Goal: Task Accomplishment & Management: Manage account settings

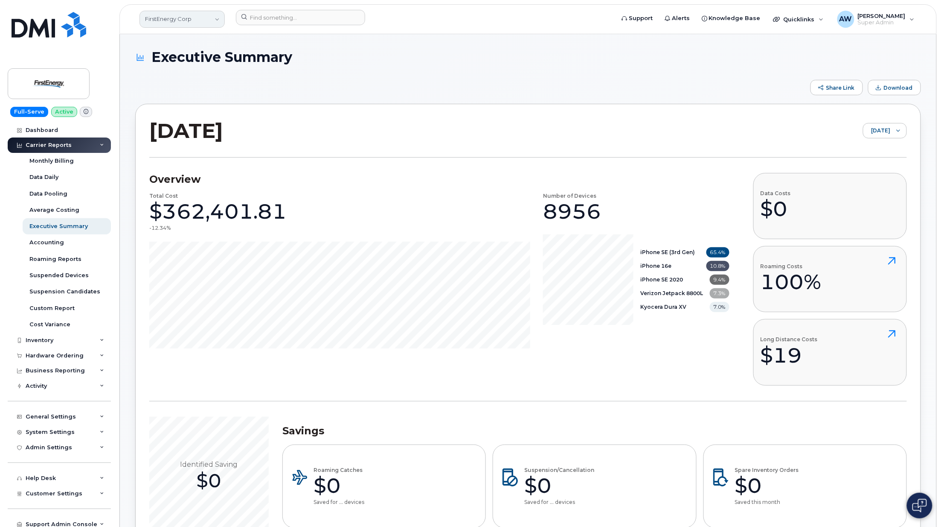
click at [173, 27] on link "FirstEnergy Corp" at bounding box center [182, 19] width 85 height 17
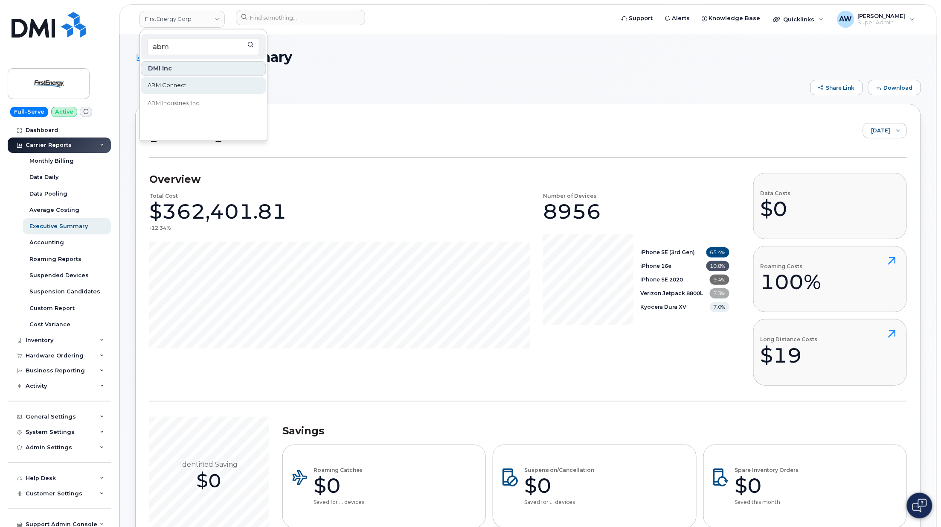
type input "abm"
click at [157, 91] on link "ABM Connect" at bounding box center [203, 85] width 125 height 17
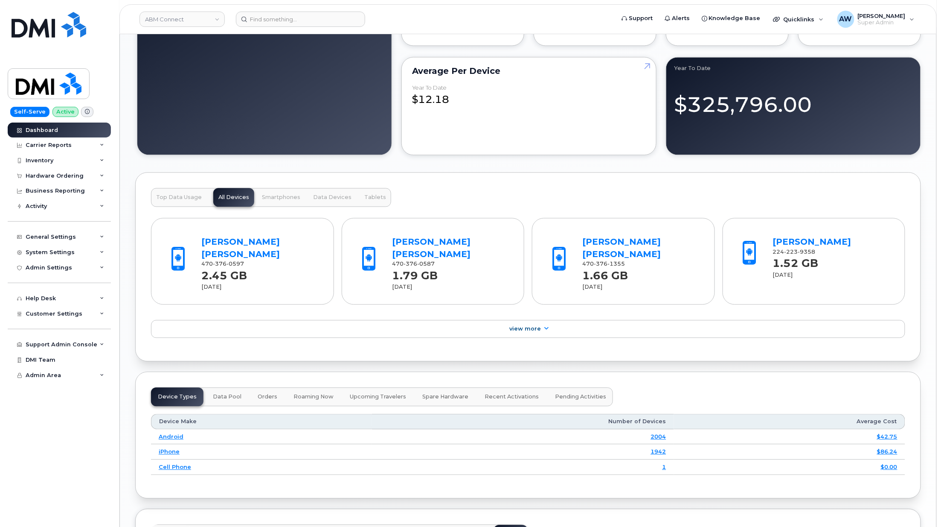
scroll to position [1023, 0]
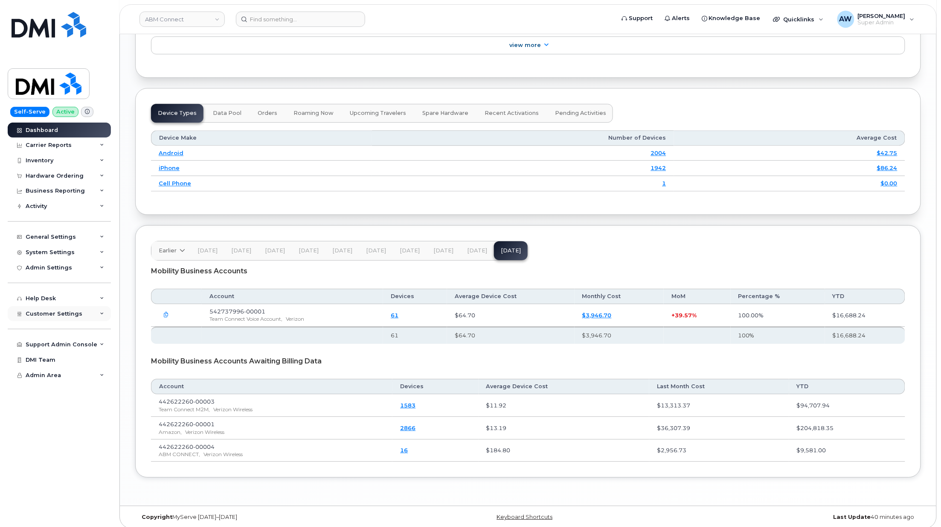
click at [67, 306] on div "Customer Settings" at bounding box center [59, 313] width 103 height 15
click at [79, 511] on div "Business Accounts" at bounding box center [58, 509] width 58 height 8
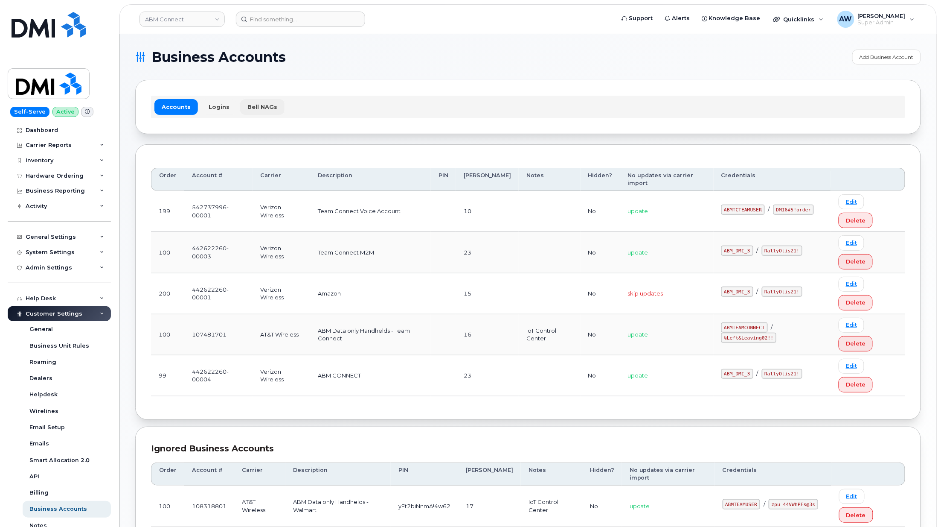
click at [240, 104] on link "Bell NAGs" at bounding box center [262, 106] width 44 height 15
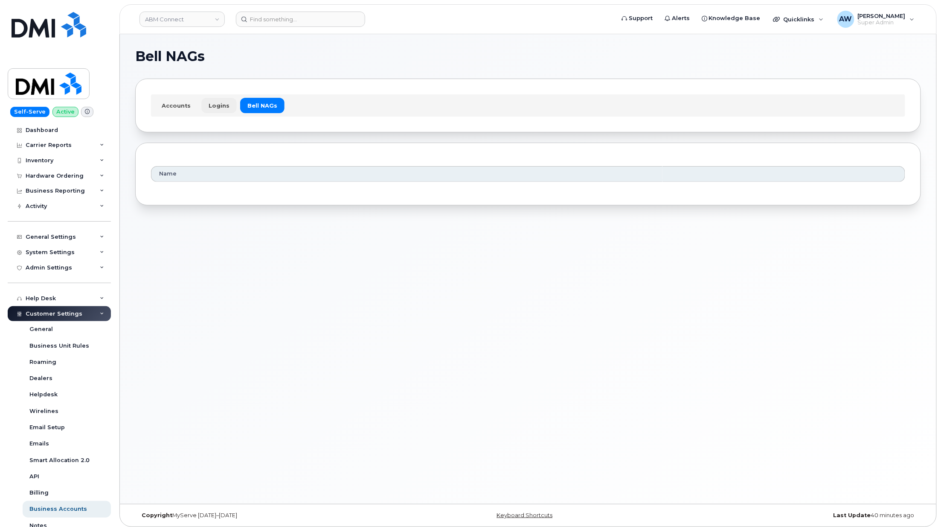
click at [222, 102] on link "Logins" at bounding box center [218, 105] width 35 height 15
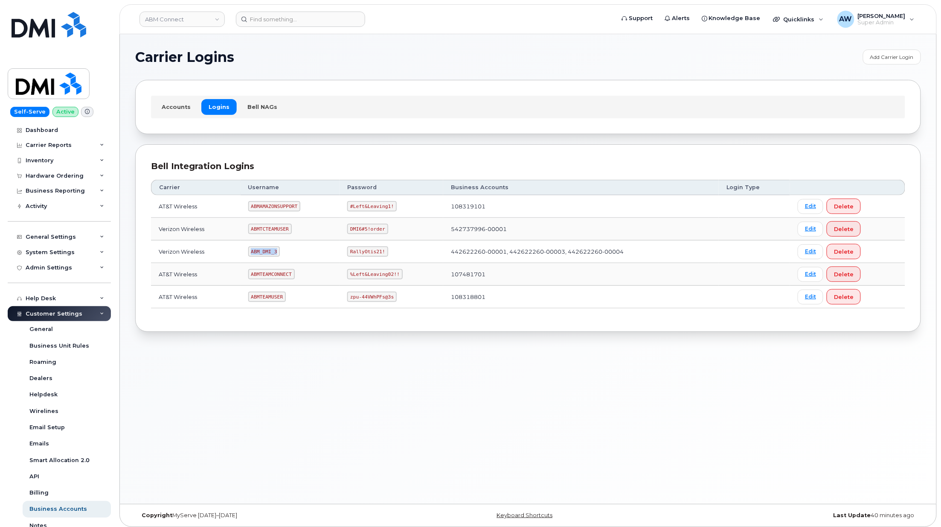
drag, startPoint x: 253, startPoint y: 253, endPoint x: 279, endPoint y: 253, distance: 25.6
click at [279, 253] on code "ABM_DMI_3" at bounding box center [264, 251] width 32 height 10
copy code "ABM_DMI_3"
drag, startPoint x: 347, startPoint y: 254, endPoint x: 381, endPoint y: 254, distance: 33.7
click at [381, 254] on code "RallyOtis21!" at bounding box center [367, 251] width 41 height 10
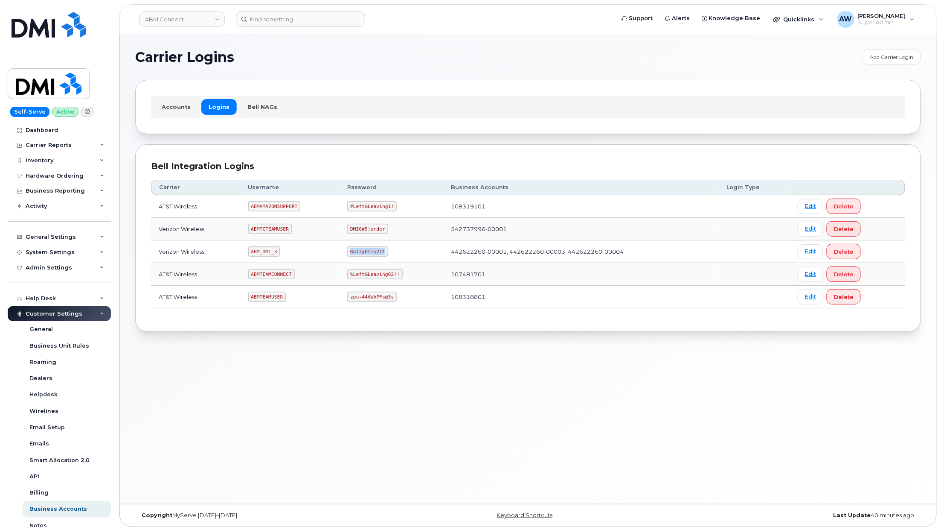
drag, startPoint x: 381, startPoint y: 254, endPoint x: 368, endPoint y: 254, distance: 12.8
copy code "RallyOtis21!"
click at [804, 248] on link "Edit" at bounding box center [811, 251] width 26 height 15
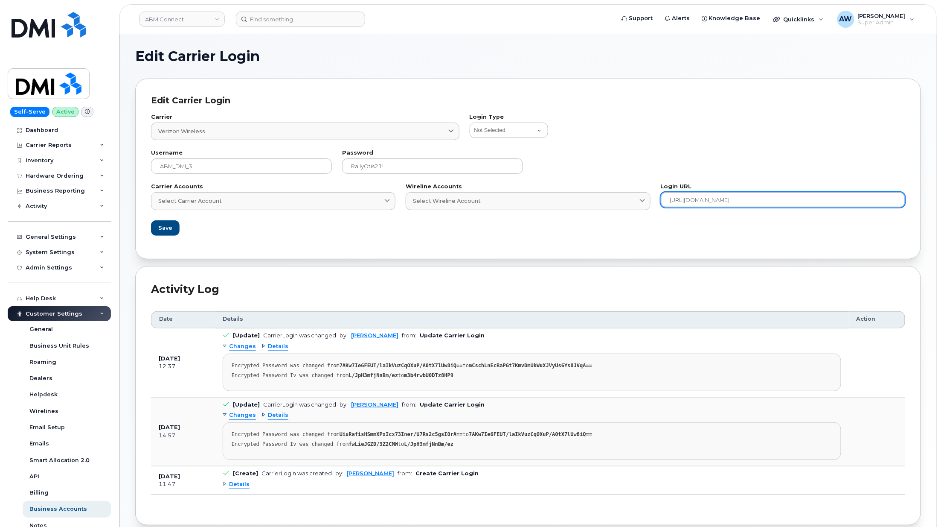
click at [795, 202] on input "https://sso.verizonenterprise.com/account/business/signin" at bounding box center [783, 199] width 245 height 15
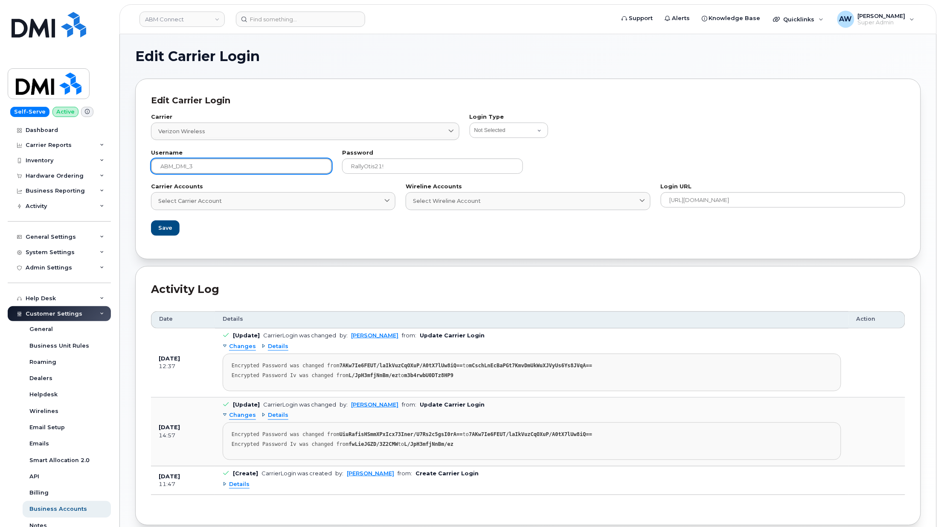
click at [220, 168] on input "ABM_DMI_3" at bounding box center [241, 165] width 181 height 15
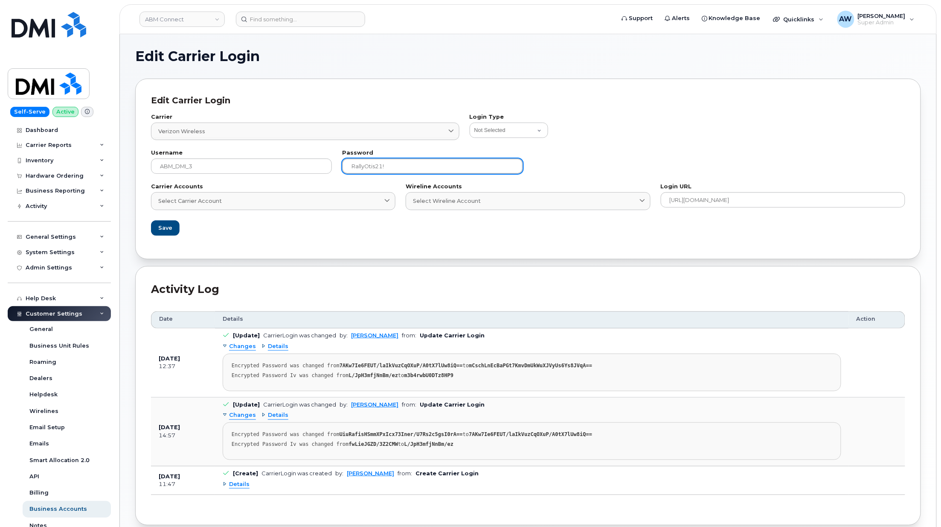
click at [402, 168] on input "RallyOtis21!" at bounding box center [432, 165] width 181 height 15
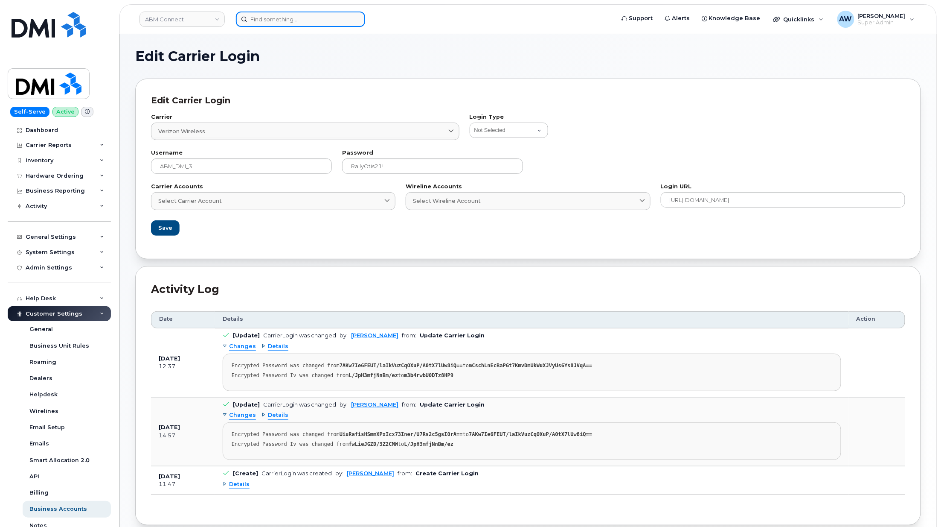
click at [272, 20] on input at bounding box center [300, 19] width 129 height 15
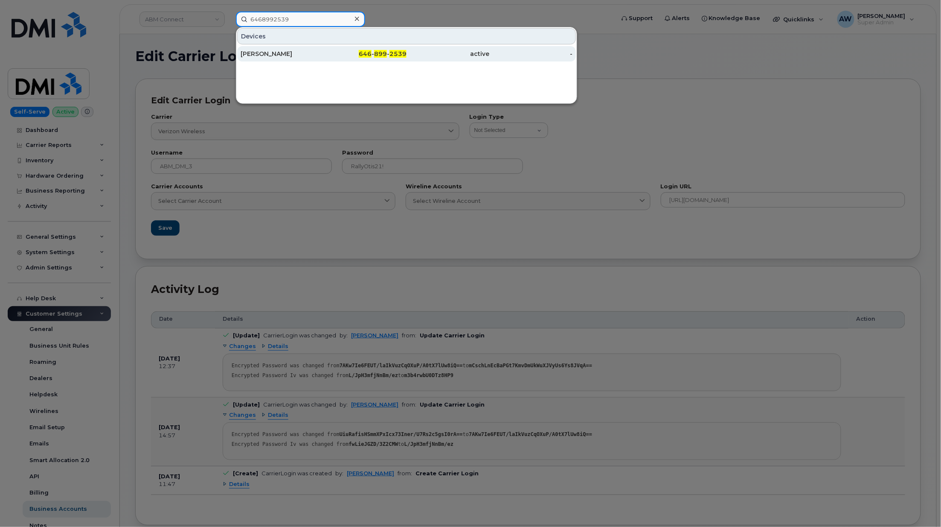
type input "6468992539"
click at [313, 60] on div "CHARLES MCGRIMPSEY" at bounding box center [282, 53] width 83 height 15
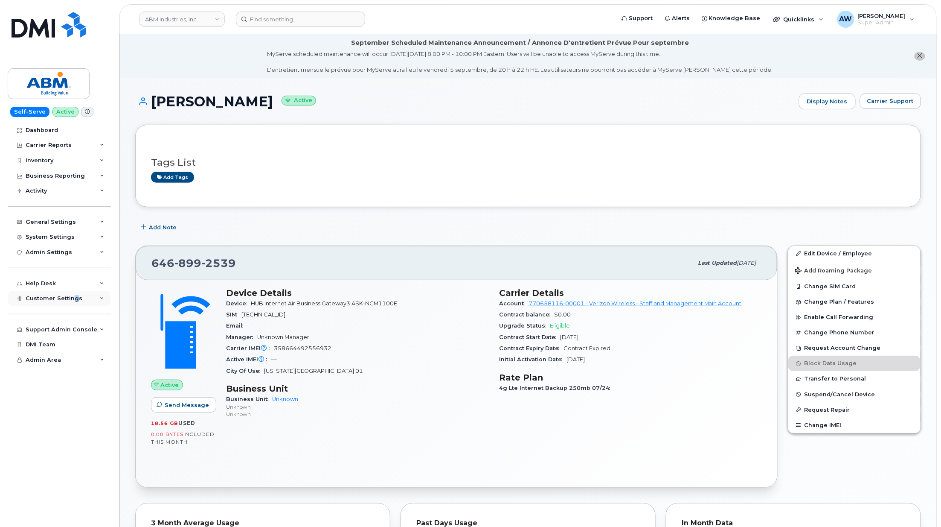
drag, startPoint x: 73, startPoint y: 303, endPoint x: 76, endPoint y: 306, distance: 4.5
click at [76, 306] on div "Customer Settings" at bounding box center [59, 298] width 103 height 15
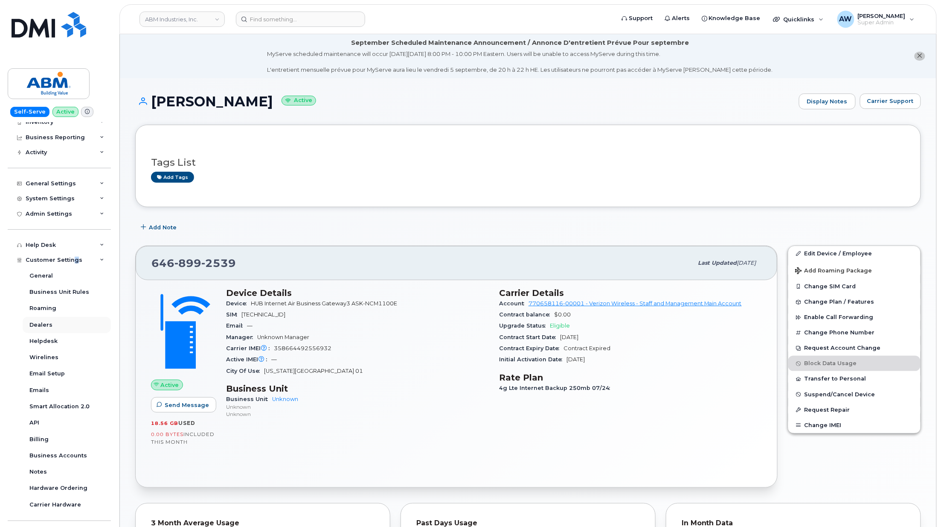
scroll to position [84, 0]
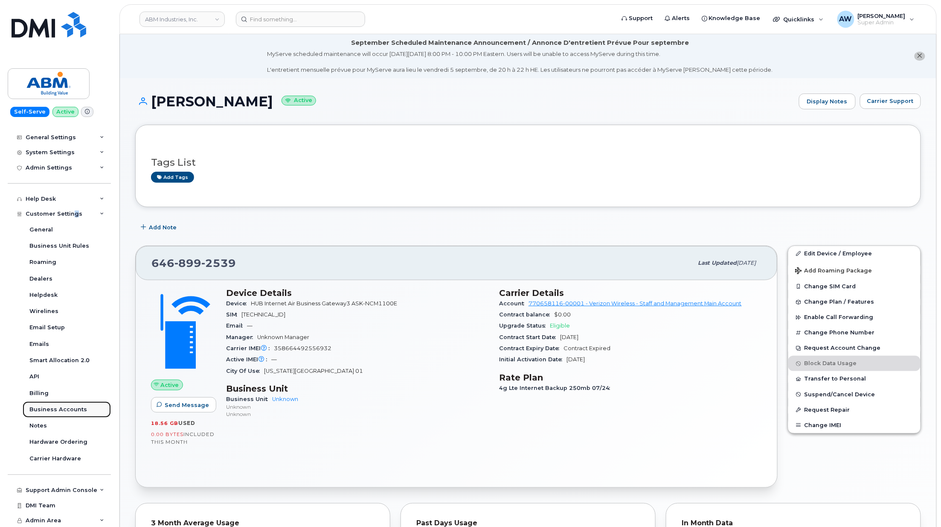
click at [70, 403] on link "Business Accounts" at bounding box center [67, 409] width 88 height 16
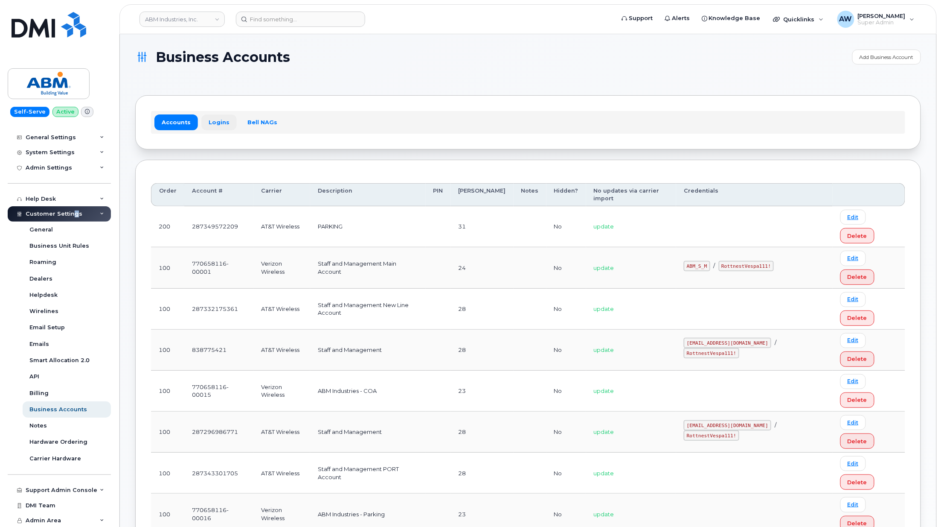
click at [213, 115] on link "Logins" at bounding box center [218, 121] width 35 height 15
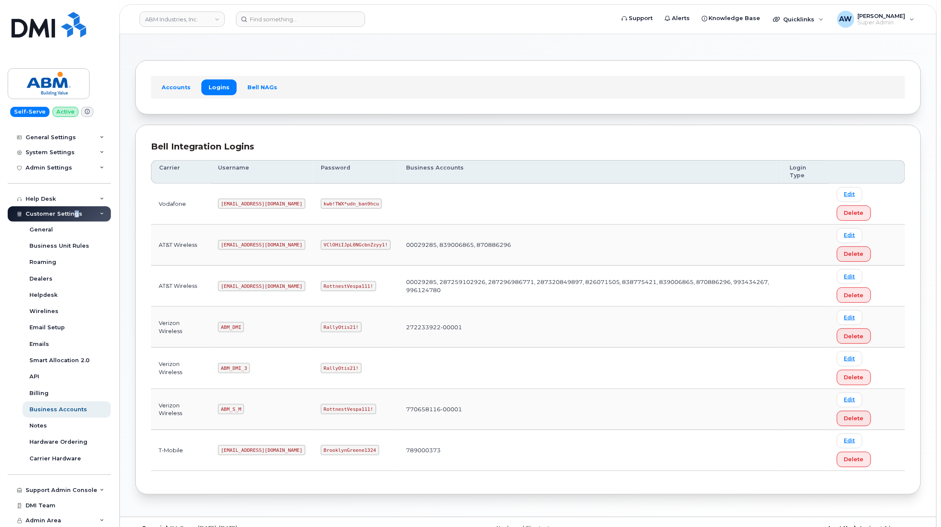
scroll to position [56, 0]
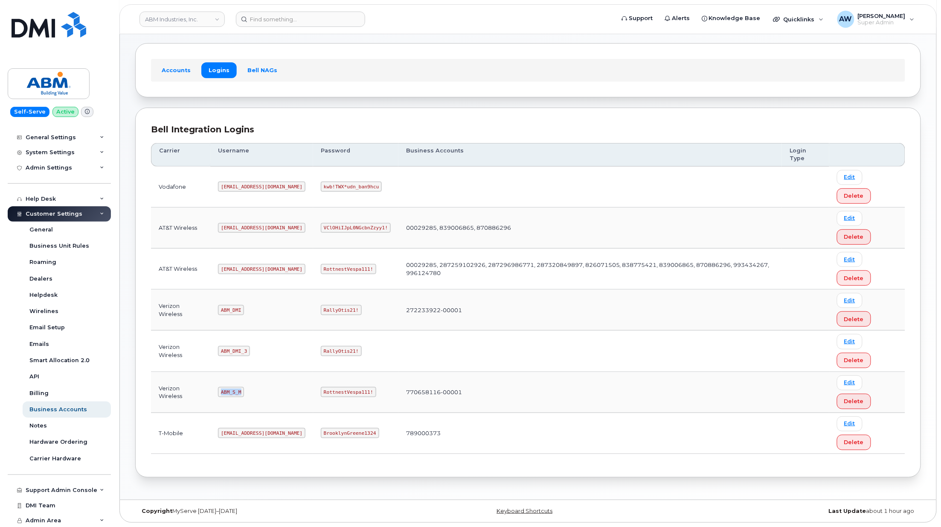
drag, startPoint x: 222, startPoint y: 393, endPoint x: 243, endPoint y: 391, distance: 20.9
click at [243, 391] on code "ABM_S_M" at bounding box center [231, 392] width 26 height 10
copy code "ABM_S_M"
drag, startPoint x: 294, startPoint y: 391, endPoint x: 342, endPoint y: 391, distance: 48.2
click at [342, 391] on code "RottnestVespa111!" at bounding box center [348, 392] width 55 height 10
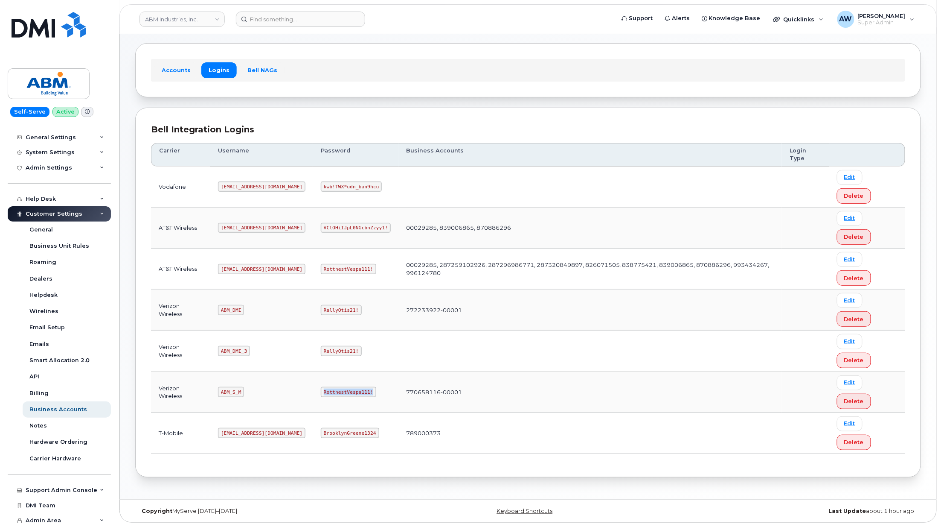
copy code "RottnestVespa111!"
drag, startPoint x: 222, startPoint y: 350, endPoint x: 250, endPoint y: 350, distance: 27.3
click at [250, 350] on td "ABM_DMI_3" at bounding box center [261, 350] width 103 height 41
copy code "ABM_DMI_3"
drag, startPoint x: 294, startPoint y: 350, endPoint x: 329, endPoint y: 348, distance: 35.0
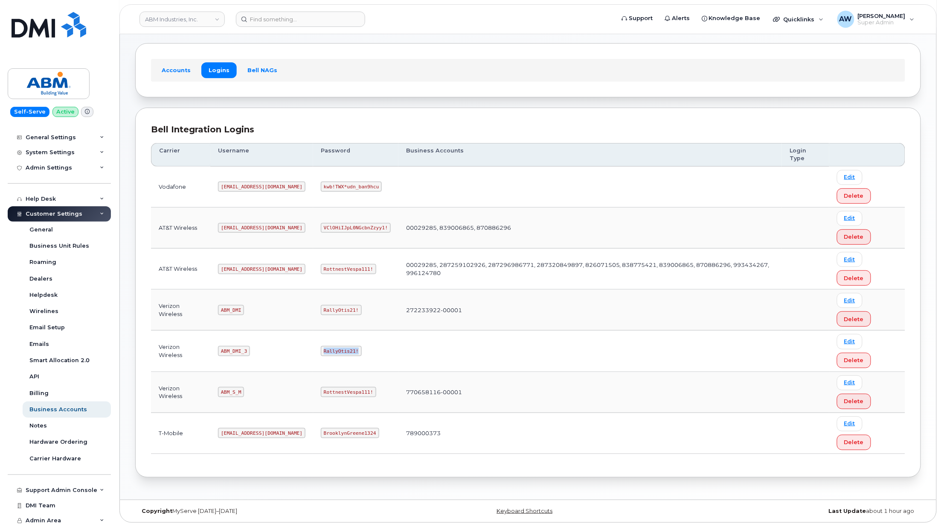
click at [329, 348] on code "RallyOtis21!" at bounding box center [341, 351] width 41 height 10
copy code "RallyOtis21!"
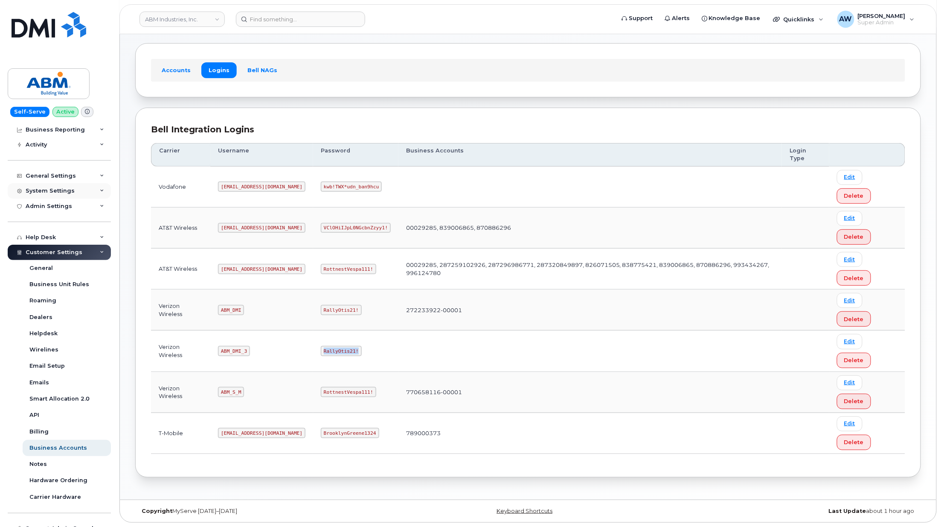
scroll to position [0, 0]
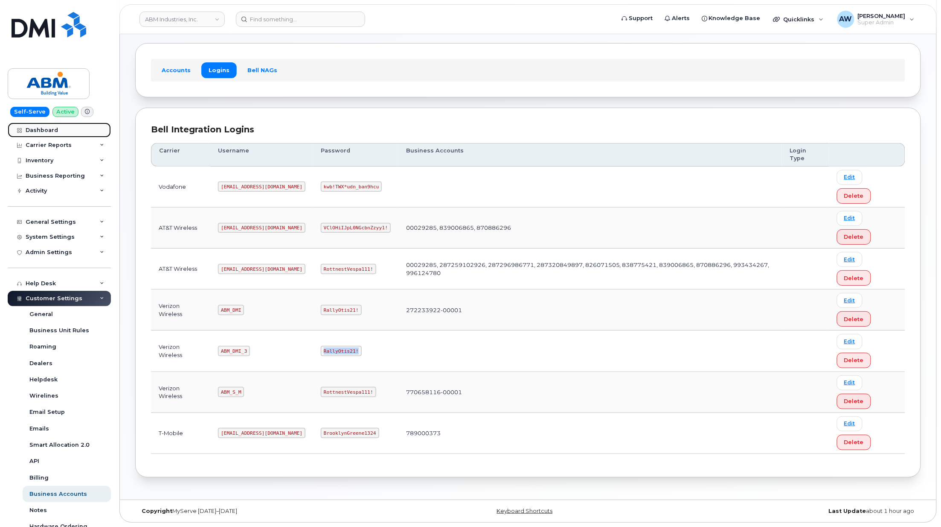
click at [50, 126] on link "Dashboard" at bounding box center [59, 129] width 103 height 15
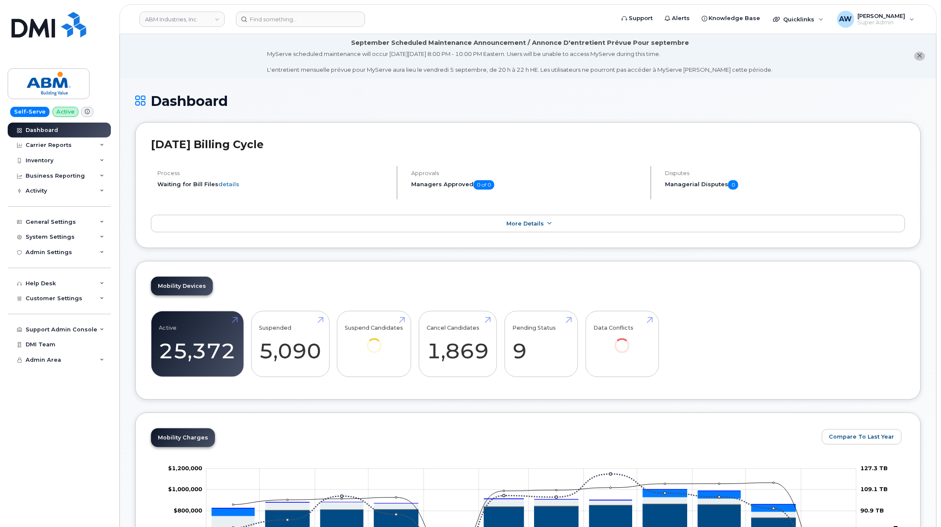
click at [87, 110] on span at bounding box center [87, 112] width 12 height 10
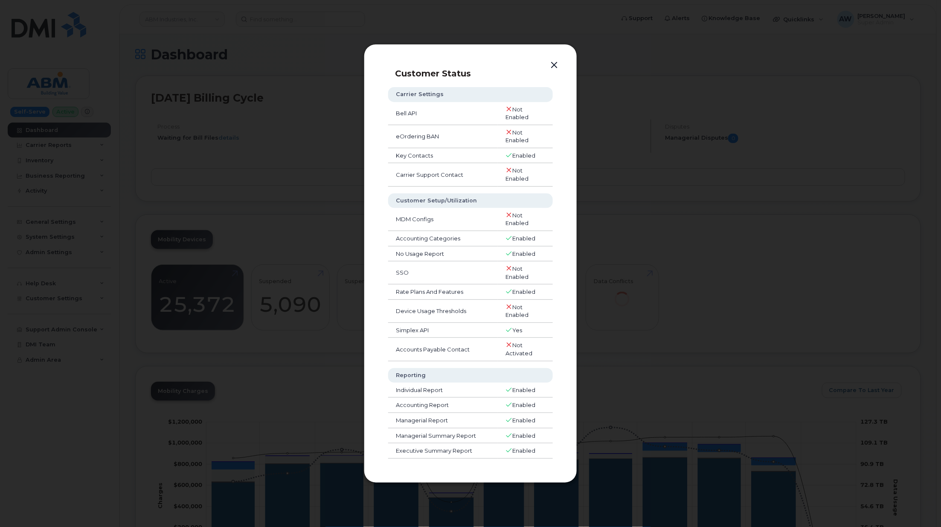
scroll to position [114, 0]
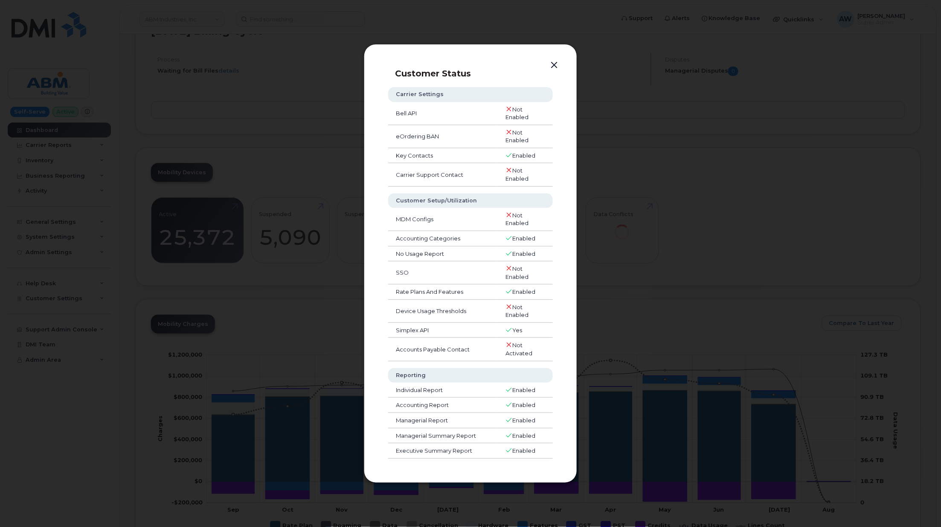
click at [551, 63] on button "button" at bounding box center [554, 65] width 13 height 12
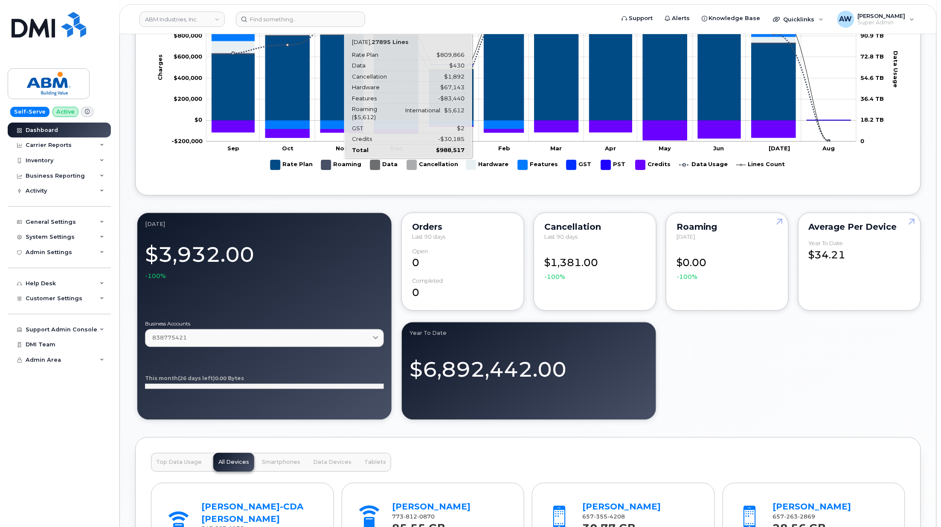
scroll to position [626, 0]
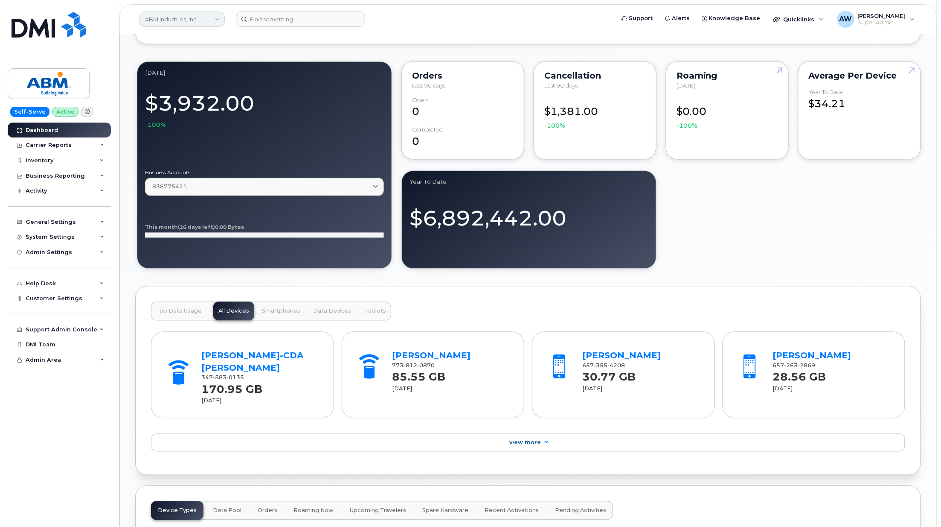
click at [189, 16] on link "ABM Industries, Inc." at bounding box center [182, 19] width 85 height 15
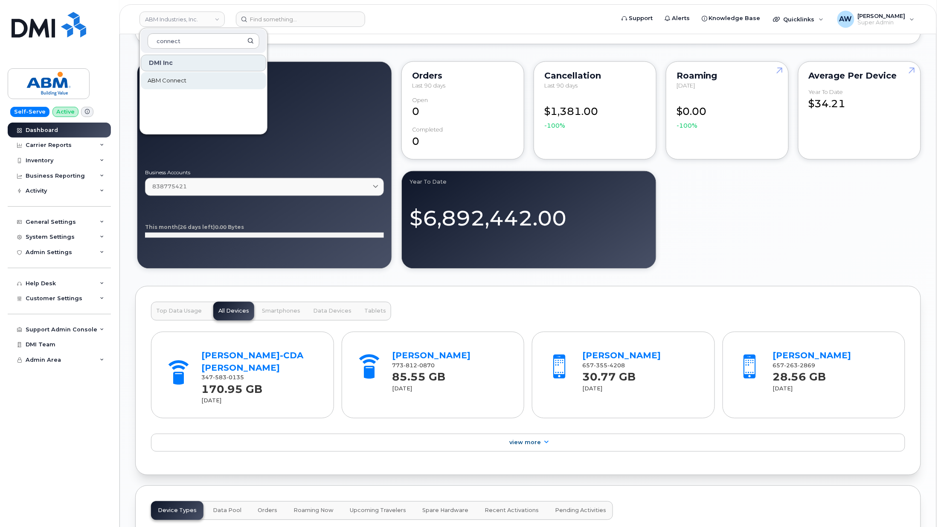
type input "connect"
click at [168, 78] on span "ABM Connect" at bounding box center [167, 80] width 39 height 9
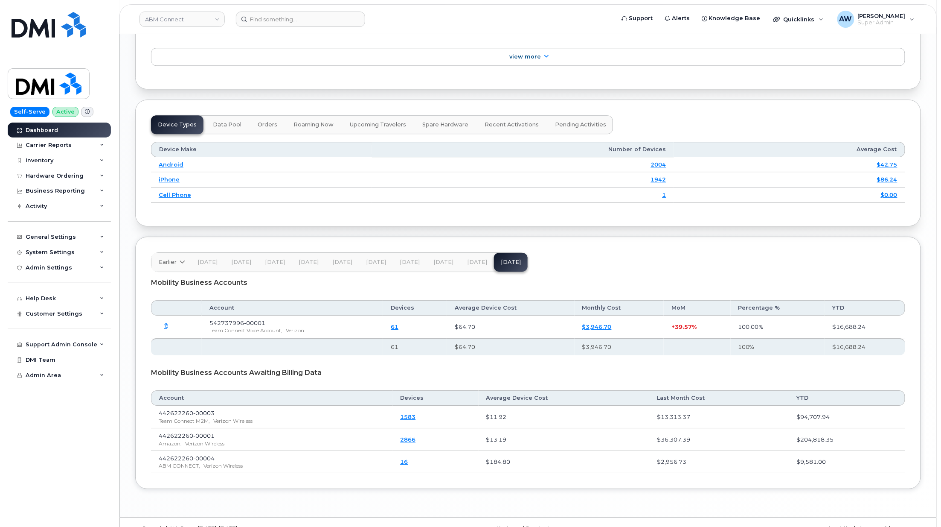
scroll to position [1023, 0]
